Goal: Transaction & Acquisition: Purchase product/service

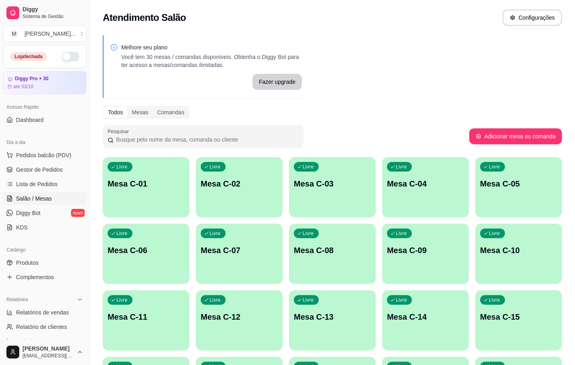
click at [171, 301] on div "Livre Mesa C-11" at bounding box center [146, 316] width 87 height 51
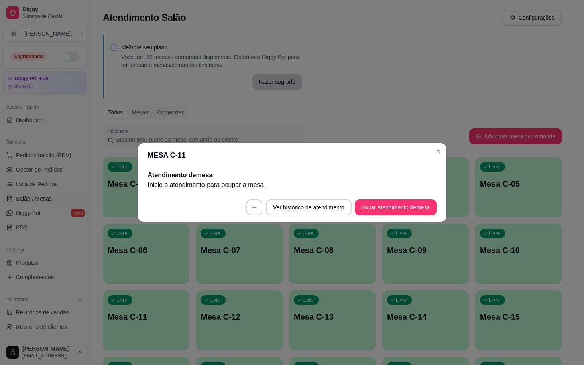
click at [390, 197] on footer "Ver histórico de atendimento Iniciar atendimento de mesa" at bounding box center [292, 207] width 308 height 29
click at [394, 210] on button "Iniciar atendimento de mesa" at bounding box center [396, 207] width 82 height 16
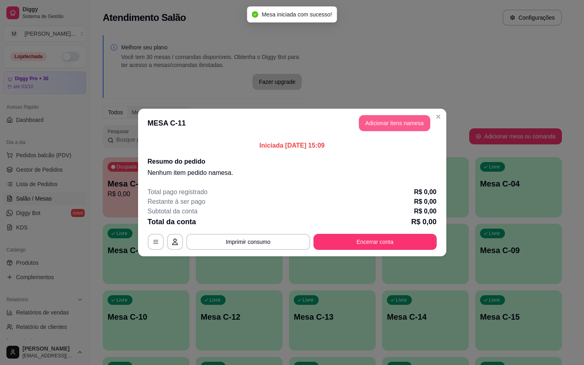
click at [377, 125] on button "Adicionar itens na mesa" at bounding box center [394, 123] width 71 height 16
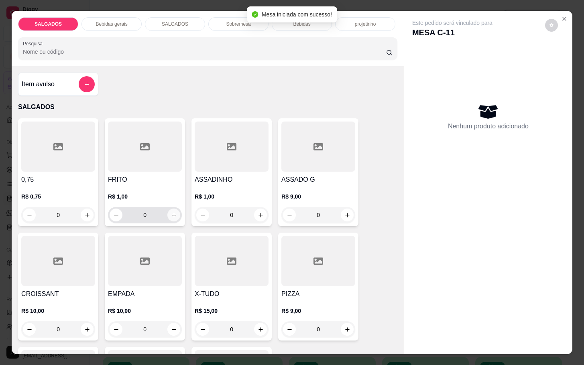
click at [167, 217] on button "increase-product-quantity" at bounding box center [173, 215] width 13 height 13
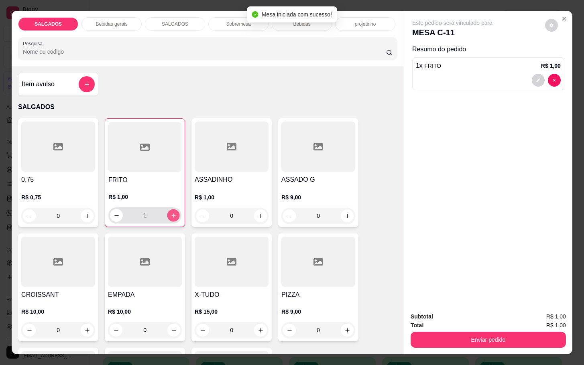
click at [167, 217] on button "increase-product-quantity" at bounding box center [173, 215] width 12 height 12
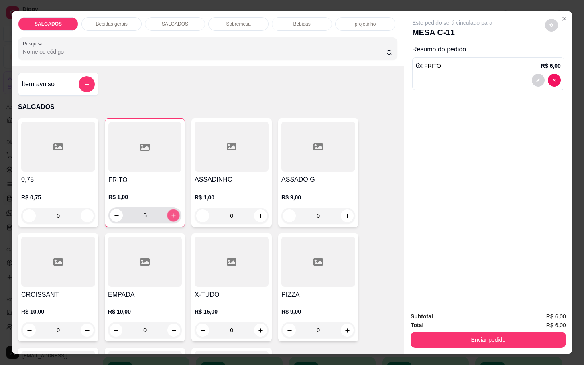
click at [167, 217] on button "increase-product-quantity" at bounding box center [173, 215] width 12 height 12
click at [167, 217] on button "increase-product-quantity" at bounding box center [173, 215] width 13 height 13
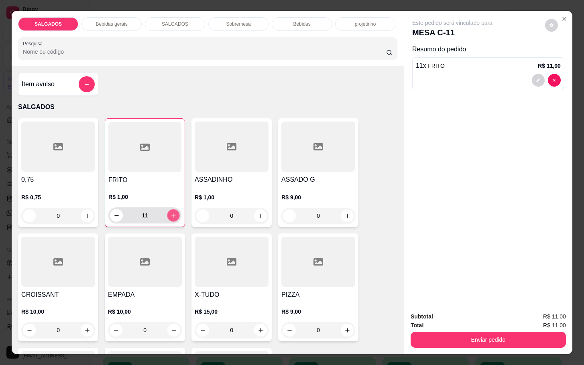
click at [167, 217] on button "increase-product-quantity" at bounding box center [173, 215] width 12 height 12
click at [171, 213] on icon "increase-product-quantity" at bounding box center [174, 216] width 6 height 6
type input "14"
click at [348, 214] on button "increase-product-quantity" at bounding box center [347, 216] width 12 height 12
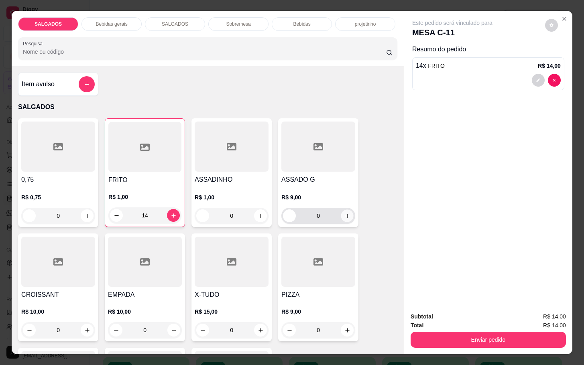
type input "1"
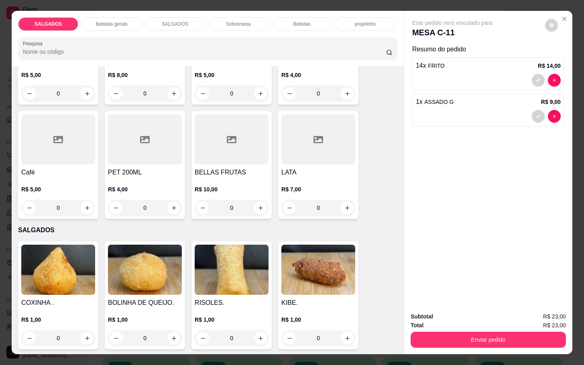
scroll to position [301, 0]
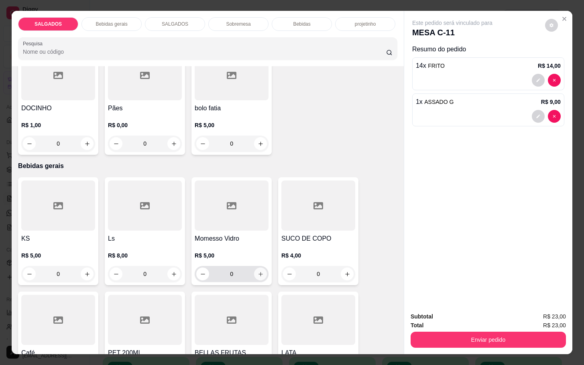
click at [254, 268] on button "increase-product-quantity" at bounding box center [260, 274] width 13 height 13
click at [258, 271] on icon "increase-product-quantity" at bounding box center [261, 274] width 6 height 6
type input "1"
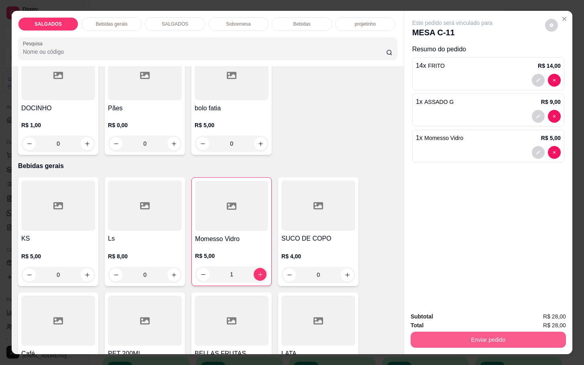
click at [495, 335] on button "Enviar pedido" at bounding box center [487, 340] width 155 height 16
click at [455, 315] on button "Não registrar e enviar pedido" at bounding box center [460, 315] width 83 height 15
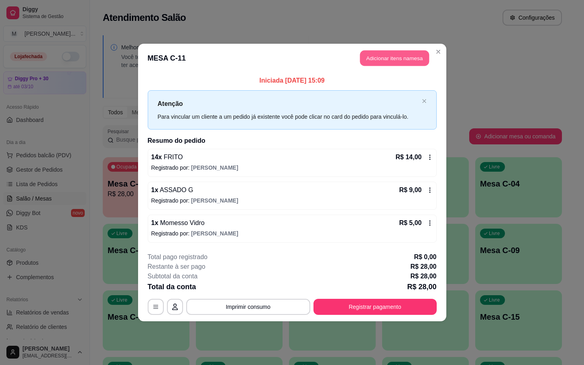
click at [397, 53] on button "Adicionar itens na mesa" at bounding box center [394, 59] width 69 height 16
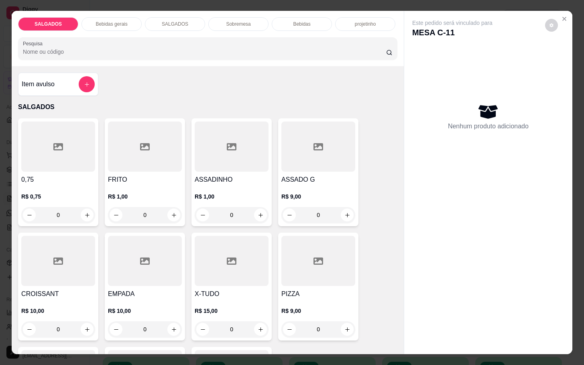
scroll to position [120, 0]
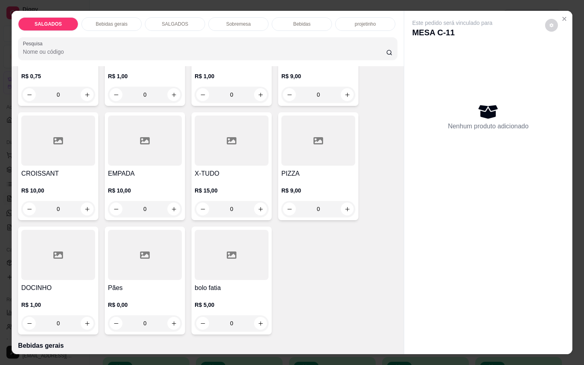
click at [75, 316] on input "0" at bounding box center [58, 323] width 45 height 16
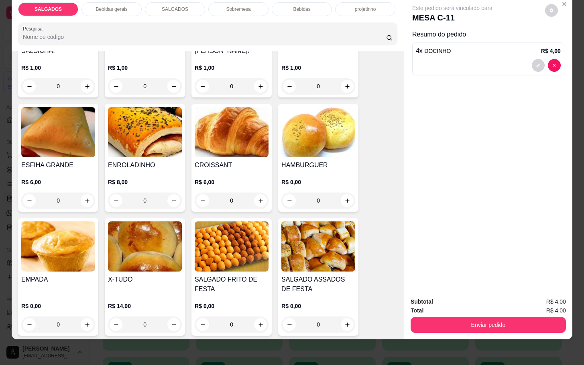
scroll to position [1204, 0]
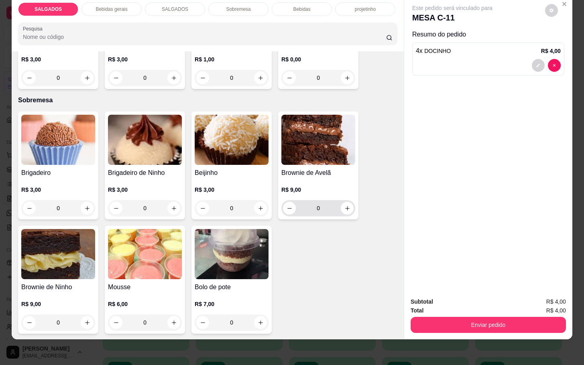
type input "4"
click at [349, 200] on div "0" at bounding box center [318, 208] width 74 height 16
click at [347, 204] on button "increase-product-quantity" at bounding box center [347, 208] width 13 height 13
type input "1"
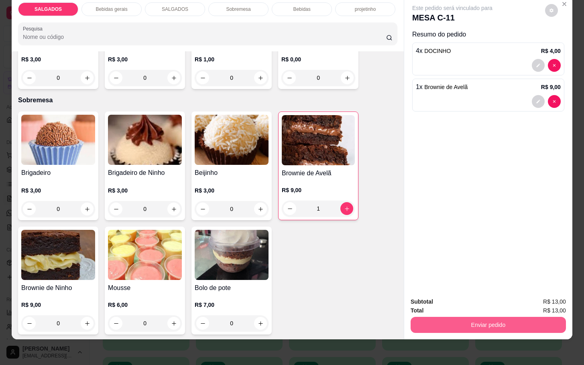
click at [461, 317] on button "Enviar pedido" at bounding box center [487, 325] width 155 height 16
click at [461, 295] on button "Não registrar e enviar pedido" at bounding box center [460, 296] width 83 height 15
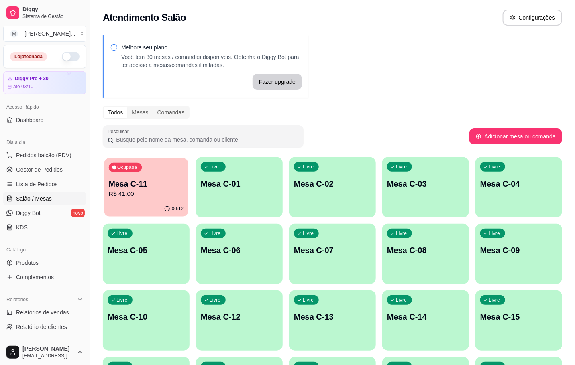
click at [173, 192] on p "R$ 41,00" at bounding box center [146, 193] width 75 height 9
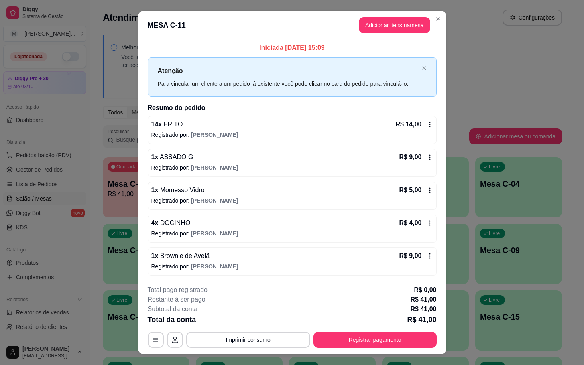
scroll to position [16, 0]
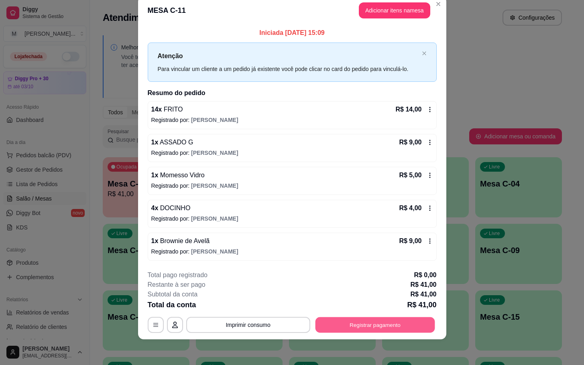
click at [382, 321] on button "Registrar pagamento" at bounding box center [375, 325] width 120 height 16
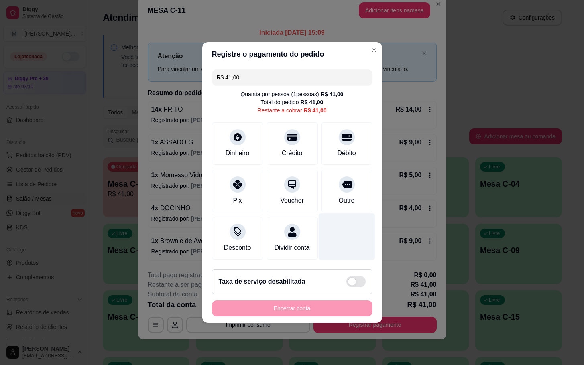
click at [337, 214] on div at bounding box center [346, 236] width 57 height 47
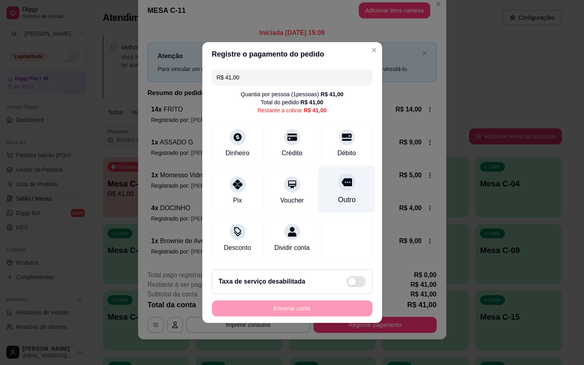
click at [337, 200] on div "Outro" at bounding box center [346, 200] width 18 height 10
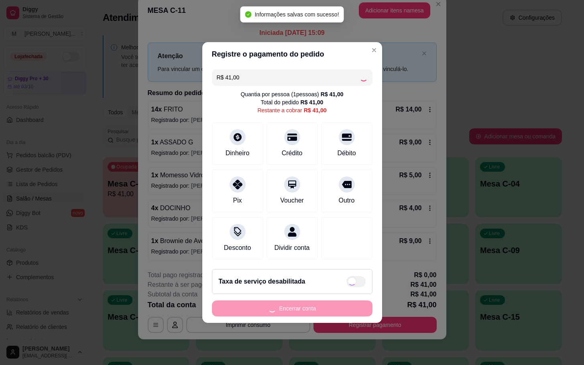
type input "R$ 0,00"
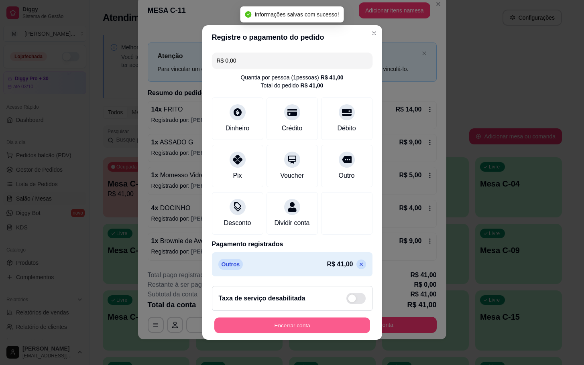
click at [333, 333] on button "Encerrar conta" at bounding box center [292, 326] width 156 height 16
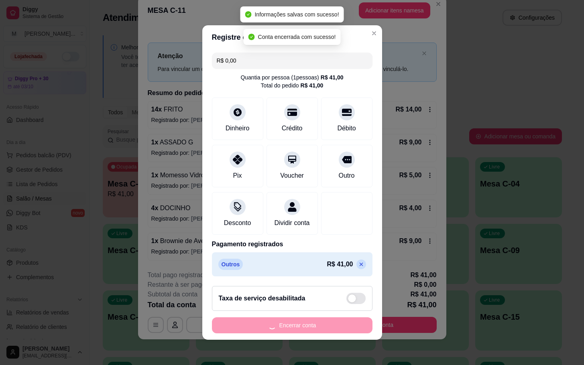
scroll to position [0, 0]
